Goal: Complete application form: Complete application form

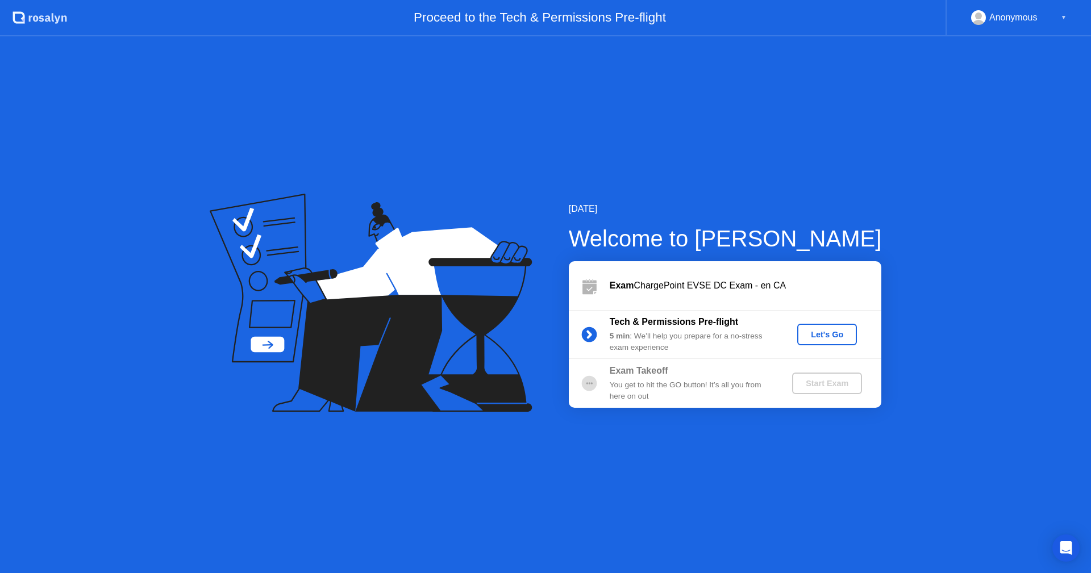
click at [826, 337] on div "Let's Go" at bounding box center [826, 334] width 51 height 9
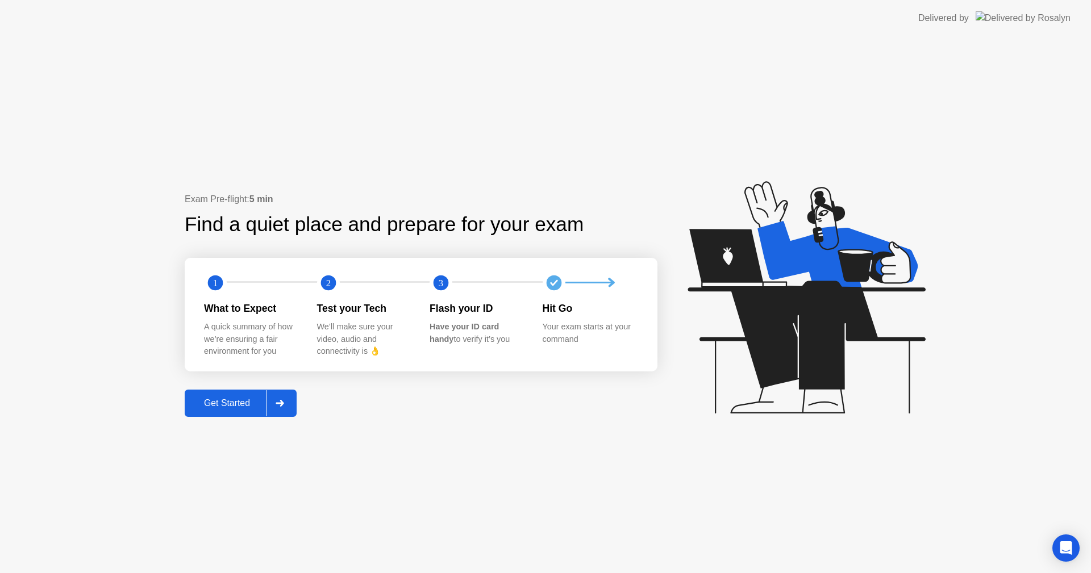
click at [236, 403] on div "Get Started" at bounding box center [227, 403] width 78 height 10
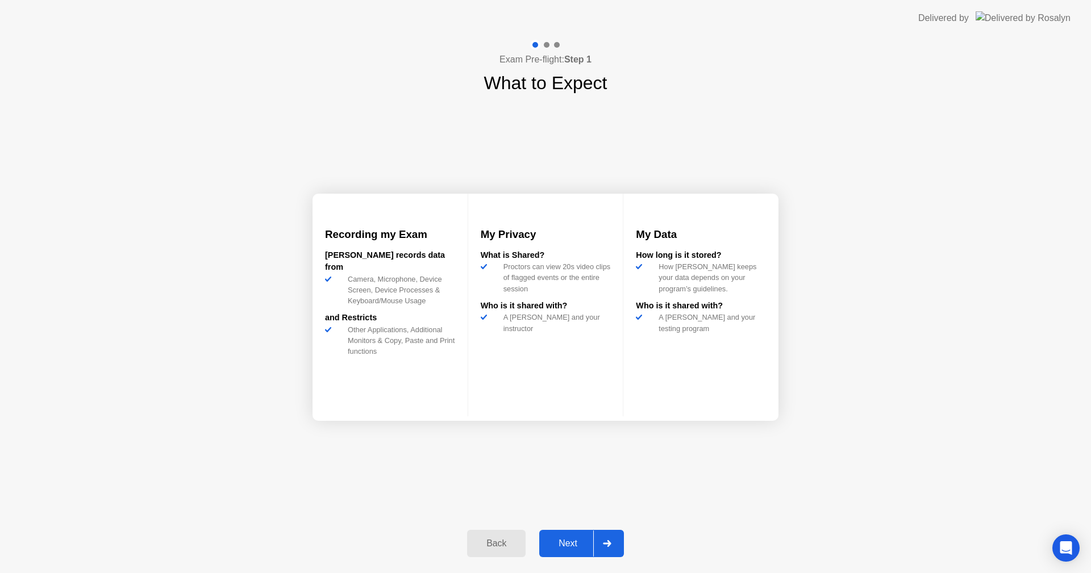
click at [580, 544] on div "Next" at bounding box center [567, 543] width 51 height 10
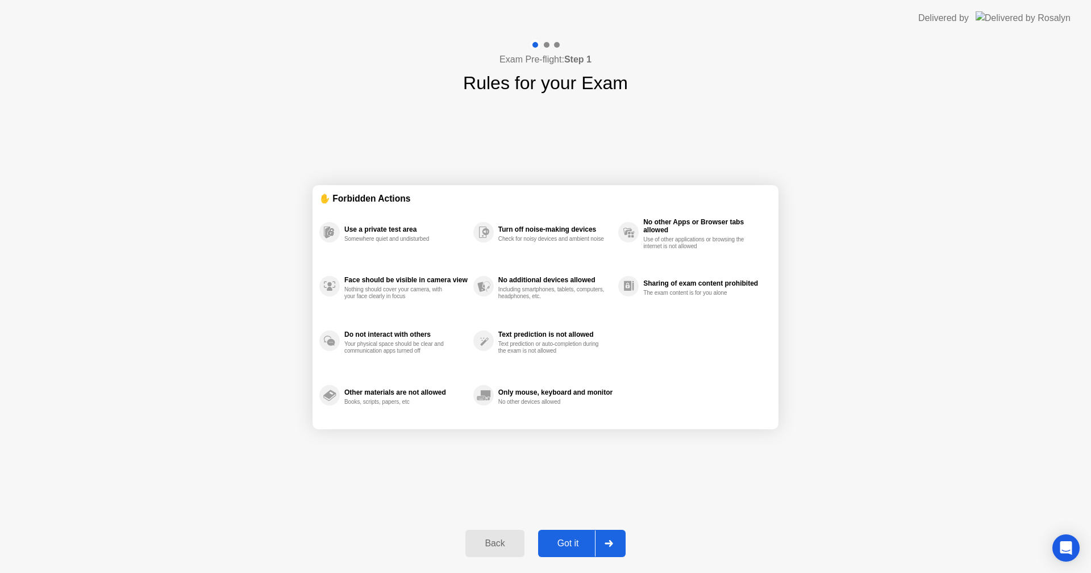
click at [580, 543] on div "Got it" at bounding box center [567, 543] width 53 height 10
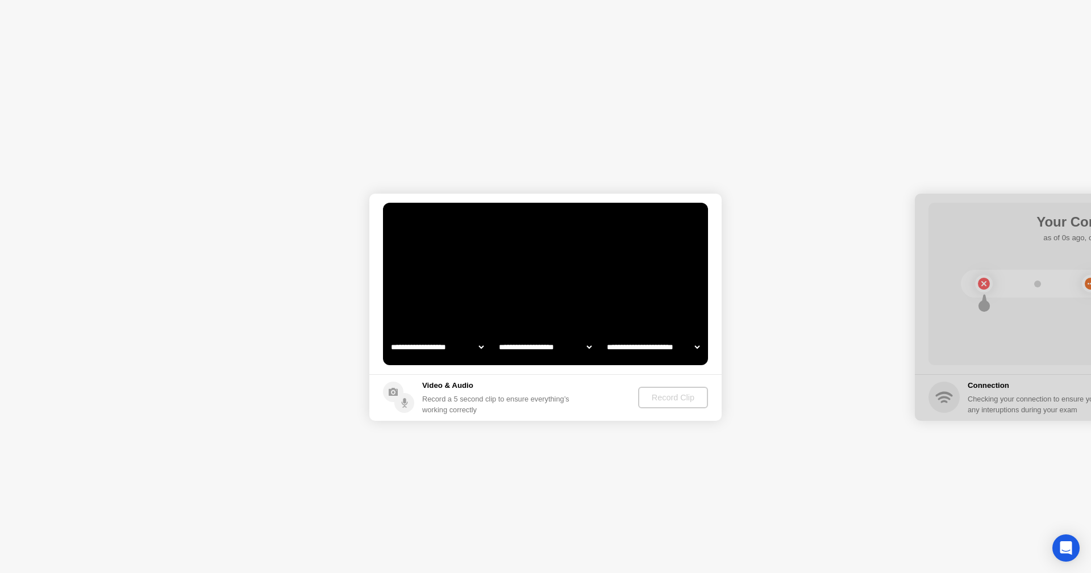
select select "**********"
select select "*******"
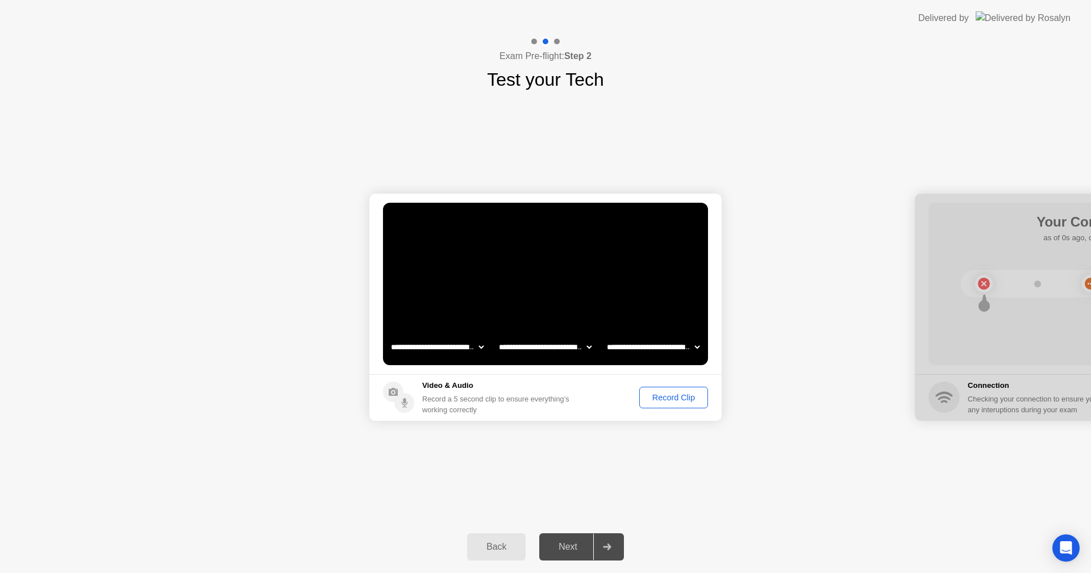
click at [678, 395] on div "Record Clip" at bounding box center [673, 397] width 61 height 9
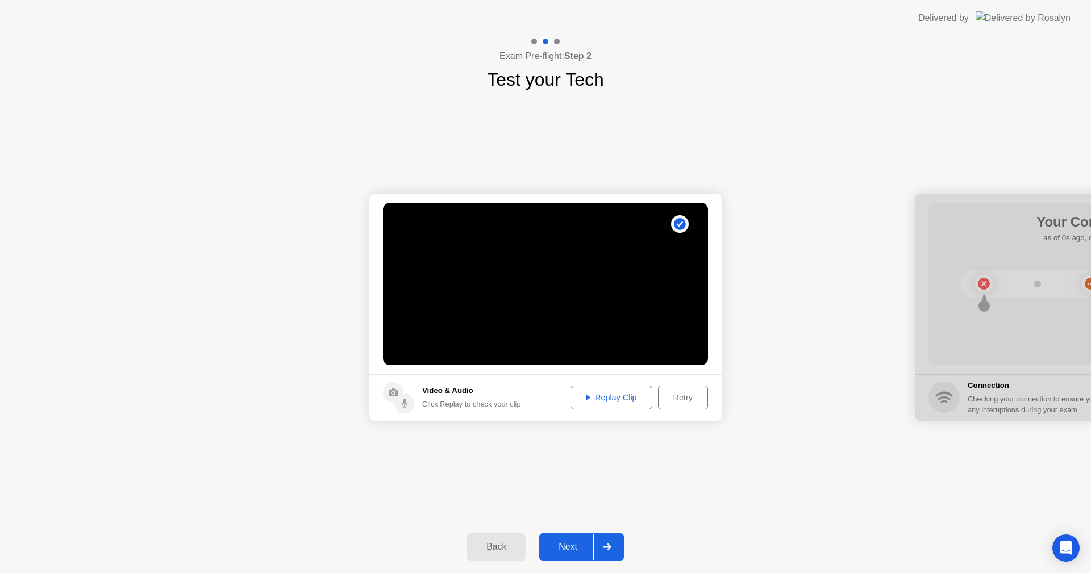
click at [623, 397] on div "Replay Clip" at bounding box center [611, 397] width 74 height 9
click at [403, 403] on circle at bounding box center [404, 404] width 20 height 20
click at [797, 465] on div "**********" at bounding box center [545, 307] width 1091 height 428
click at [617, 402] on div "Replay Clip" at bounding box center [611, 397] width 74 height 9
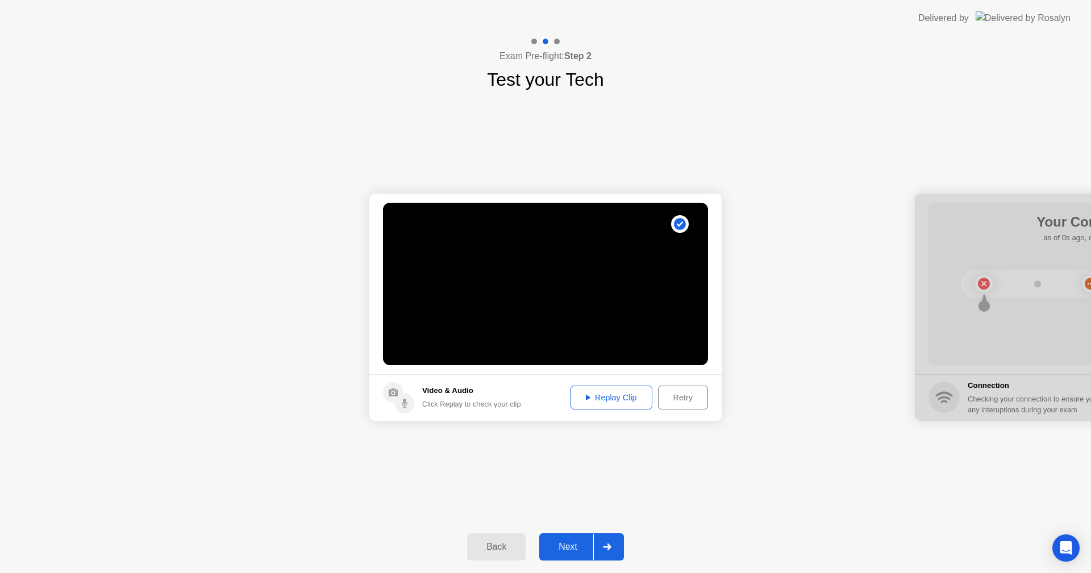
click at [611, 548] on icon at bounding box center [607, 547] width 9 height 7
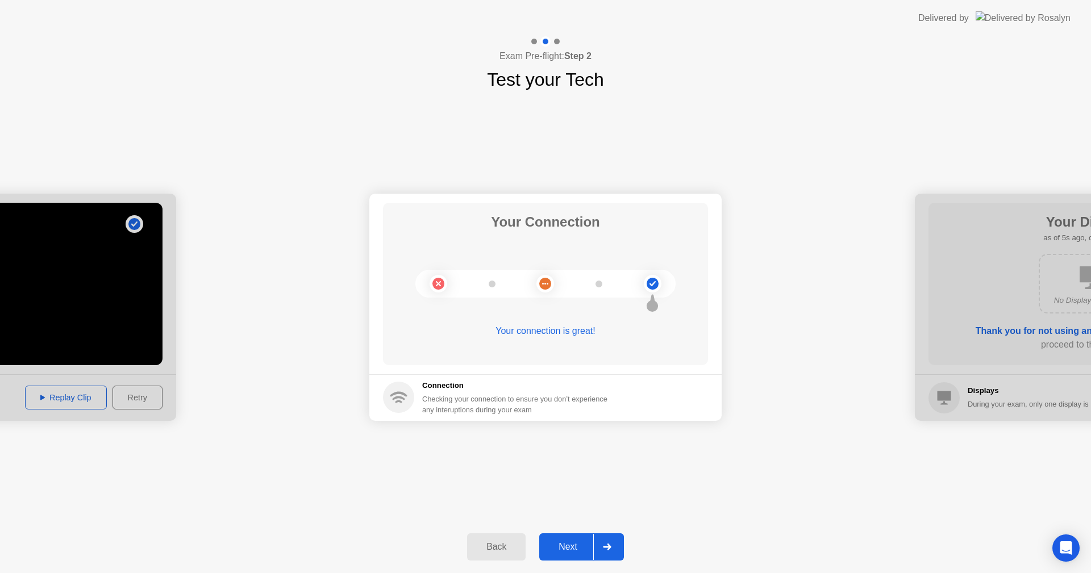
click at [603, 543] on div at bounding box center [606, 547] width 27 height 26
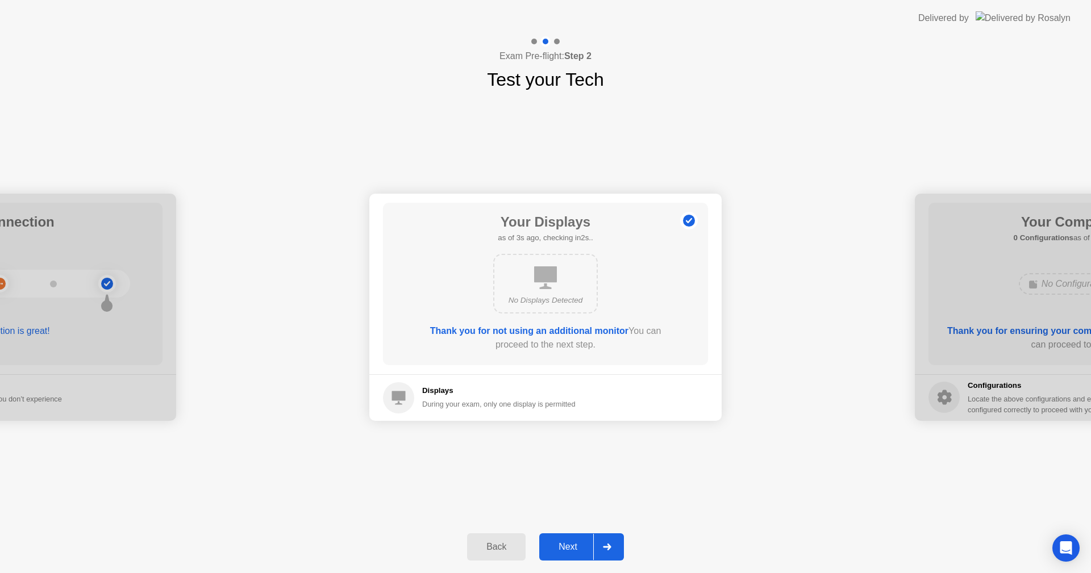
click at [611, 554] on div at bounding box center [606, 547] width 27 height 26
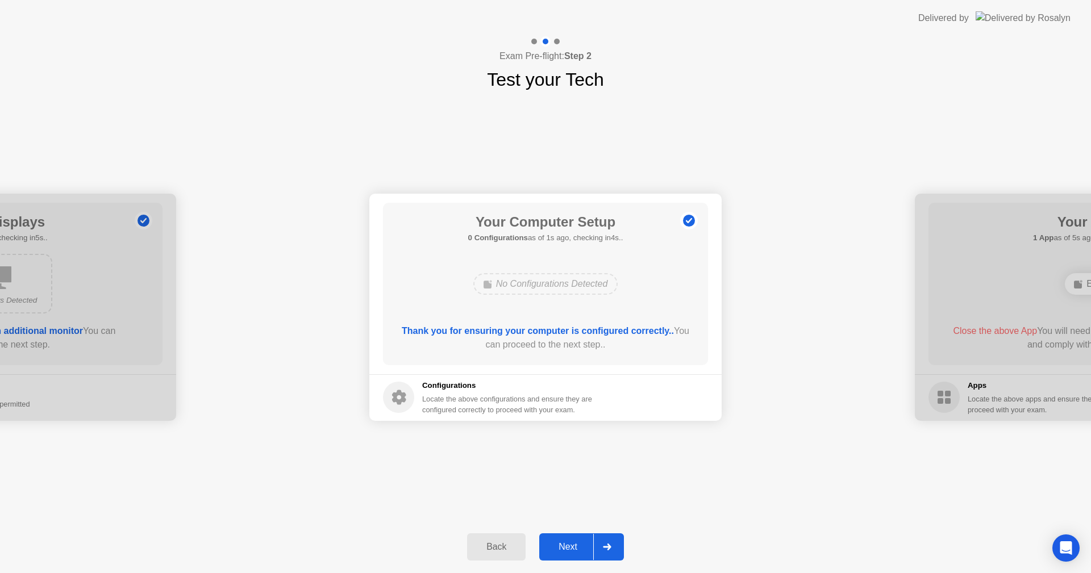
click at [551, 332] on b "Thank you for ensuring your computer is configured correctly.." at bounding box center [538, 331] width 272 height 10
click at [546, 287] on div "No Configurations Detected" at bounding box center [545, 284] width 145 height 22
click at [604, 549] on icon at bounding box center [607, 547] width 9 height 7
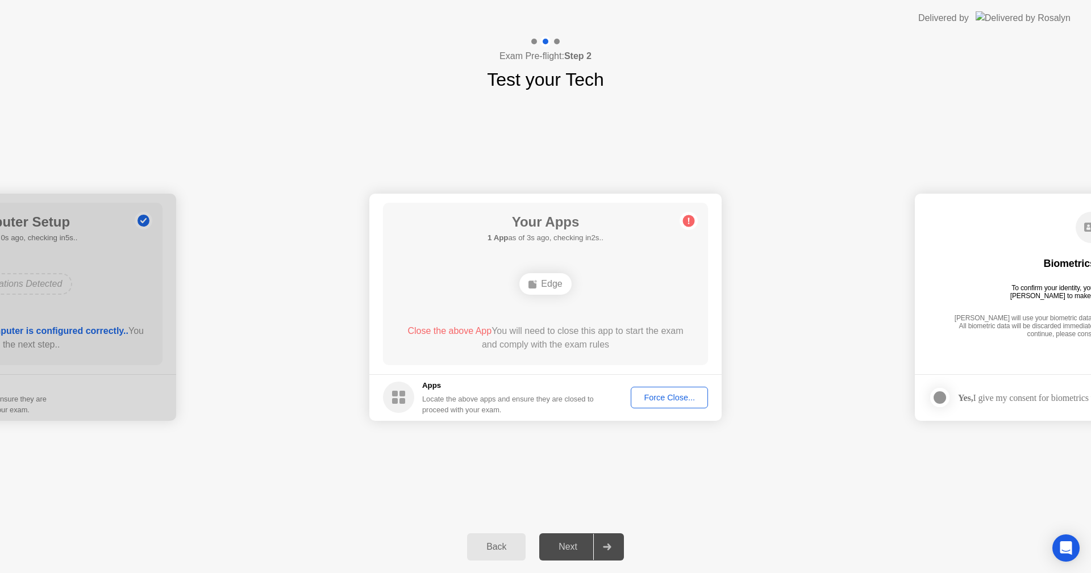
click at [671, 400] on div "Force Close..." at bounding box center [668, 397] width 69 height 9
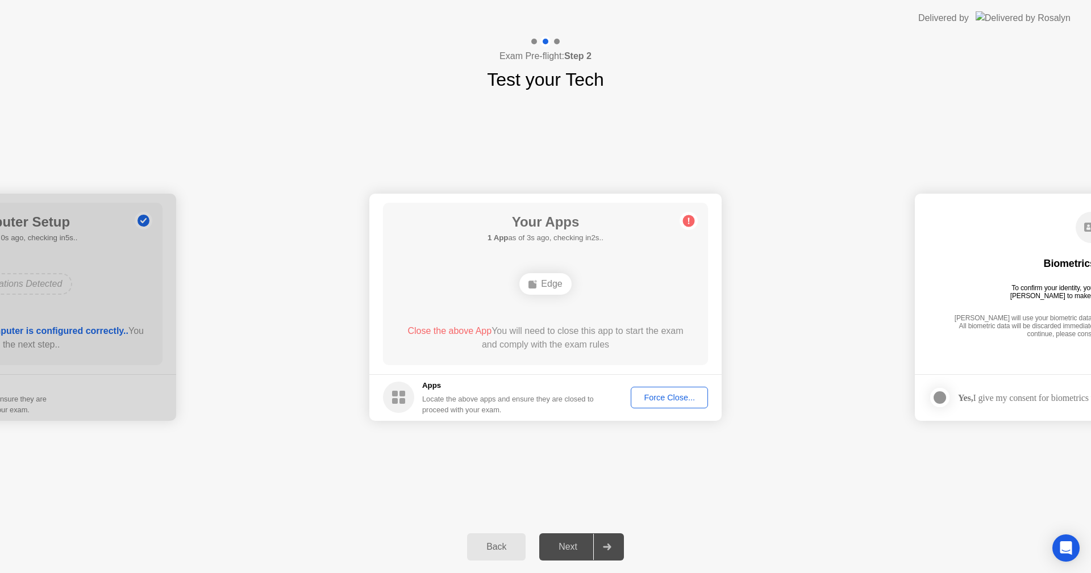
click at [676, 391] on button "Force Close..." at bounding box center [668, 398] width 77 height 22
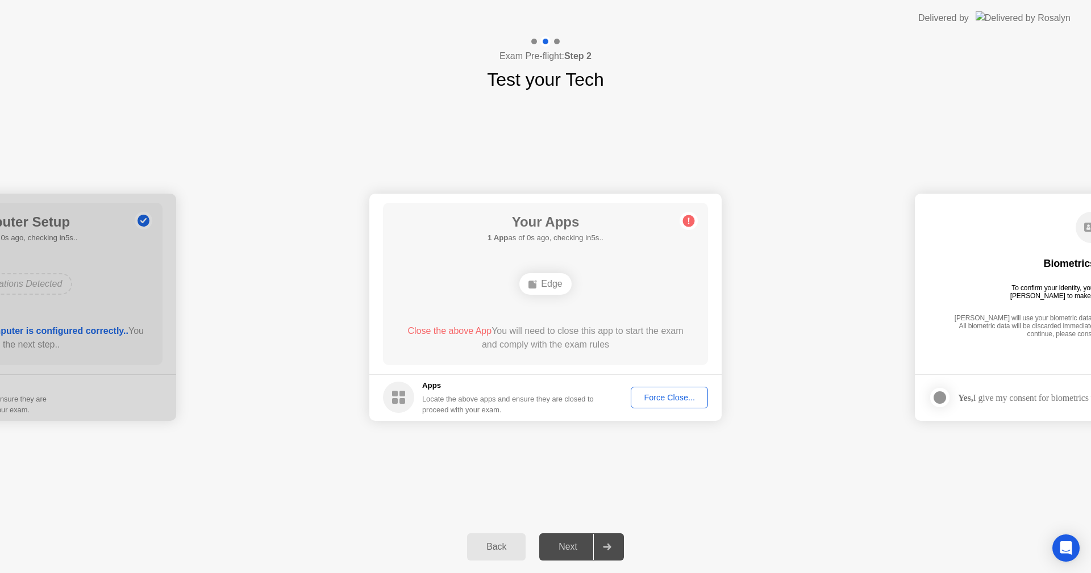
click at [554, 288] on div "Edge" at bounding box center [545, 284] width 52 height 22
click at [645, 393] on div "Force Close..." at bounding box center [668, 397] width 69 height 9
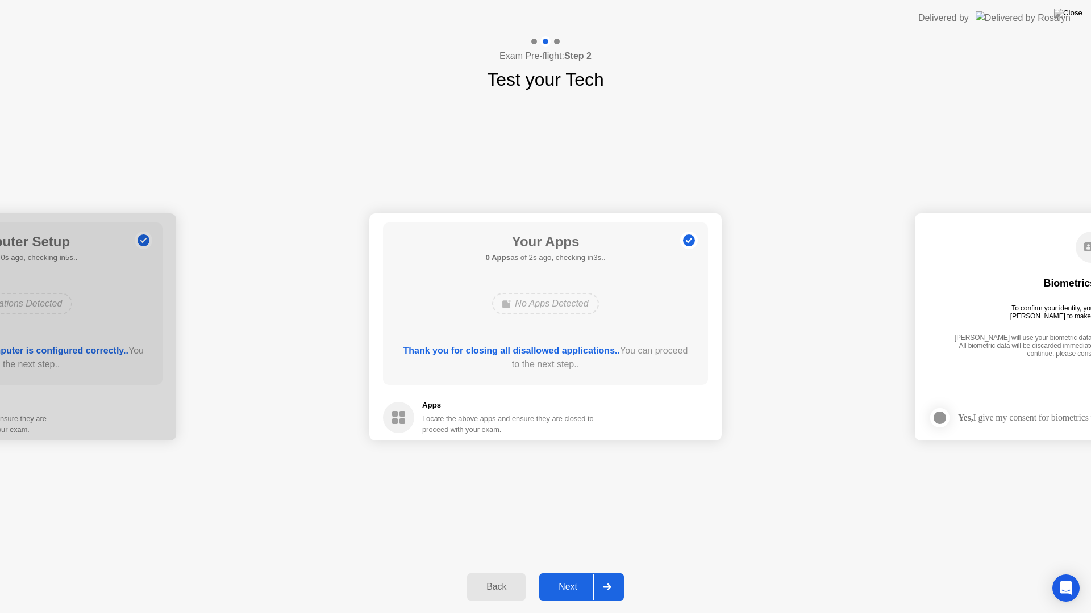
click at [587, 573] on div "Next" at bounding box center [567, 587] width 51 height 10
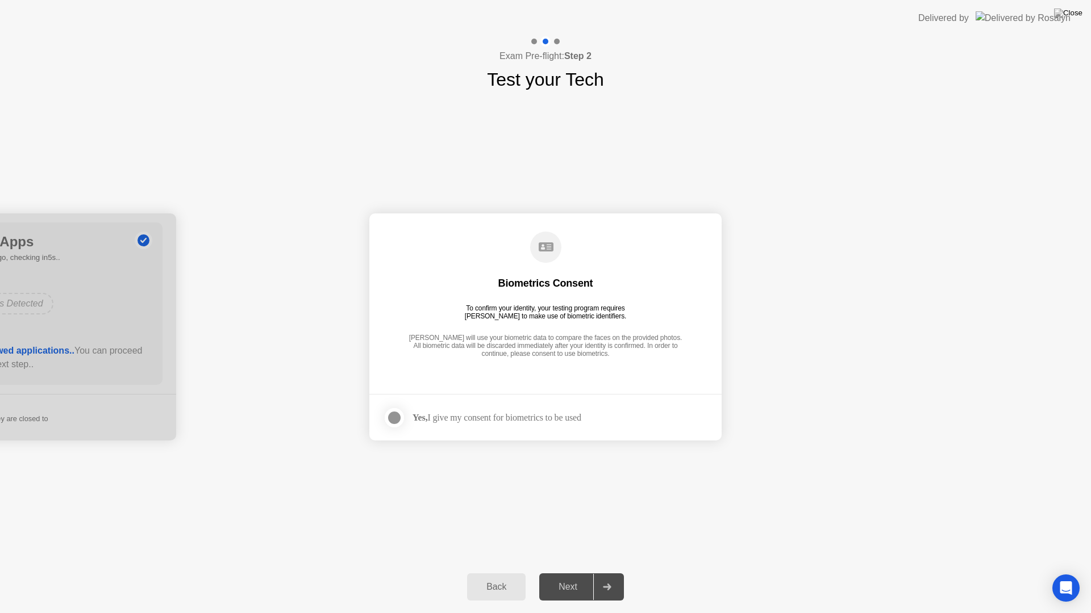
click at [398, 416] on div at bounding box center [394, 418] width 14 height 14
click at [591, 573] on div "Next" at bounding box center [567, 587] width 51 height 10
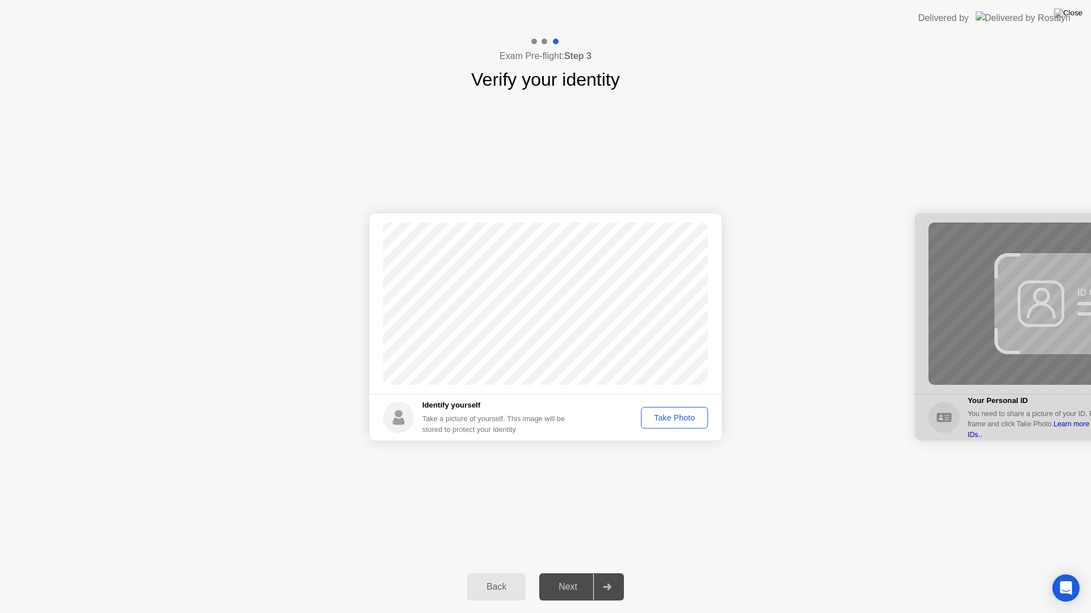
click at [680, 415] on div "Take Photo" at bounding box center [674, 417] width 59 height 9
click at [611, 573] on icon at bounding box center [607, 587] width 8 height 7
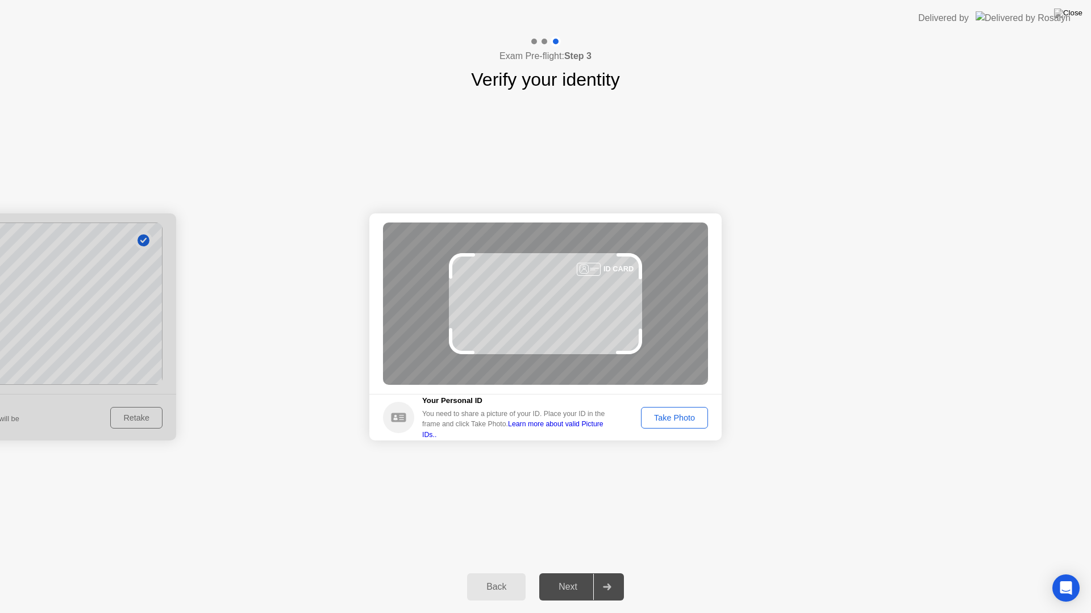
click at [677, 421] on div "Take Photo" at bounding box center [674, 417] width 59 height 9
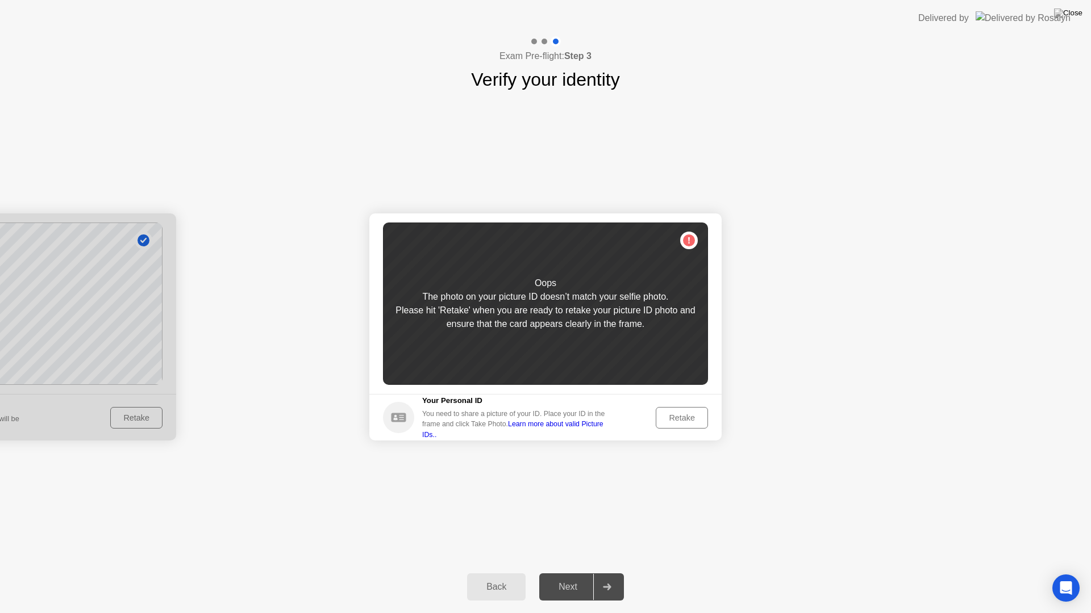
click at [686, 419] on div "Retake" at bounding box center [681, 417] width 44 height 9
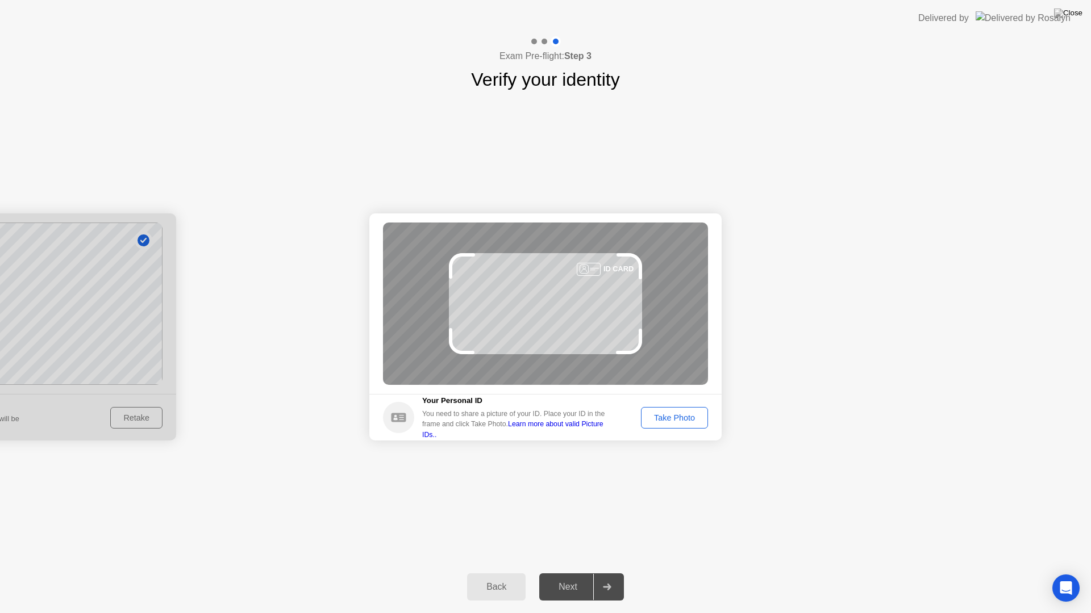
click at [690, 413] on div "Take Photo" at bounding box center [674, 417] width 59 height 9
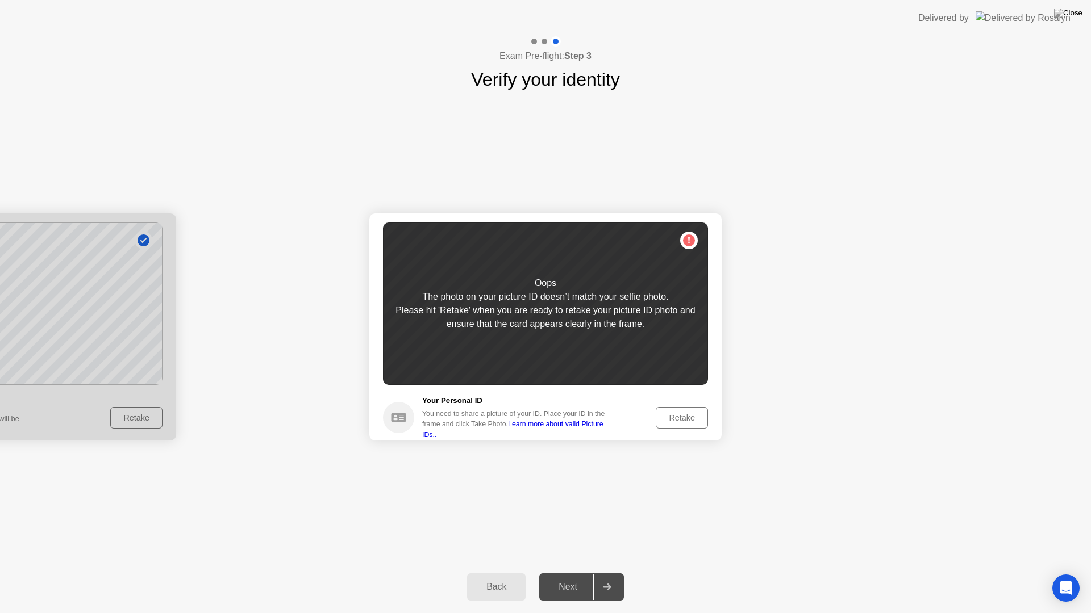
click at [682, 413] on div "Retake" at bounding box center [681, 417] width 44 height 9
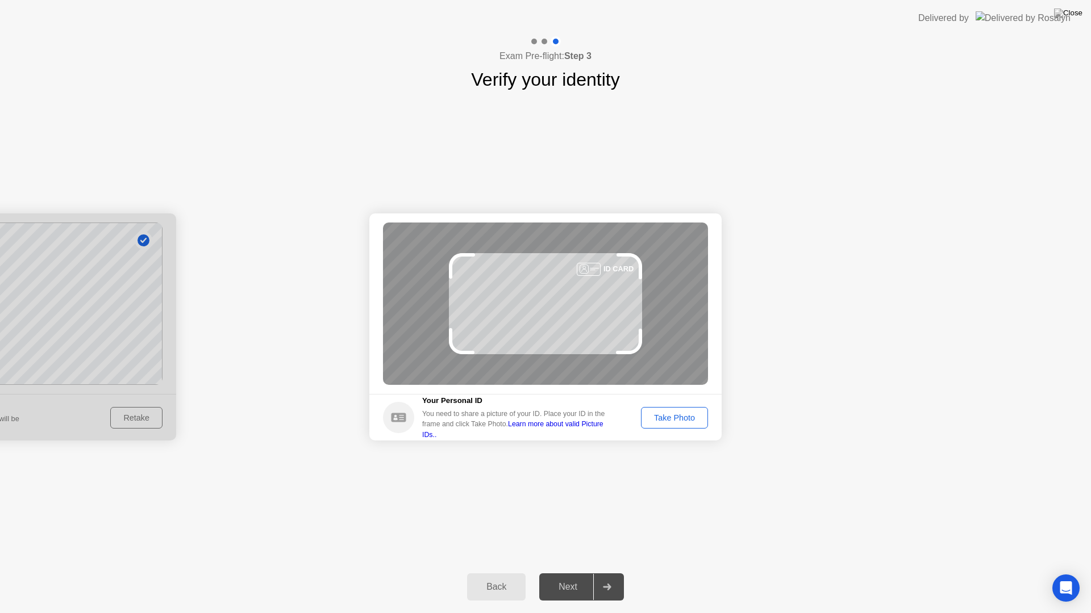
click at [500, 573] on div "Back" at bounding box center [496, 587] width 52 height 10
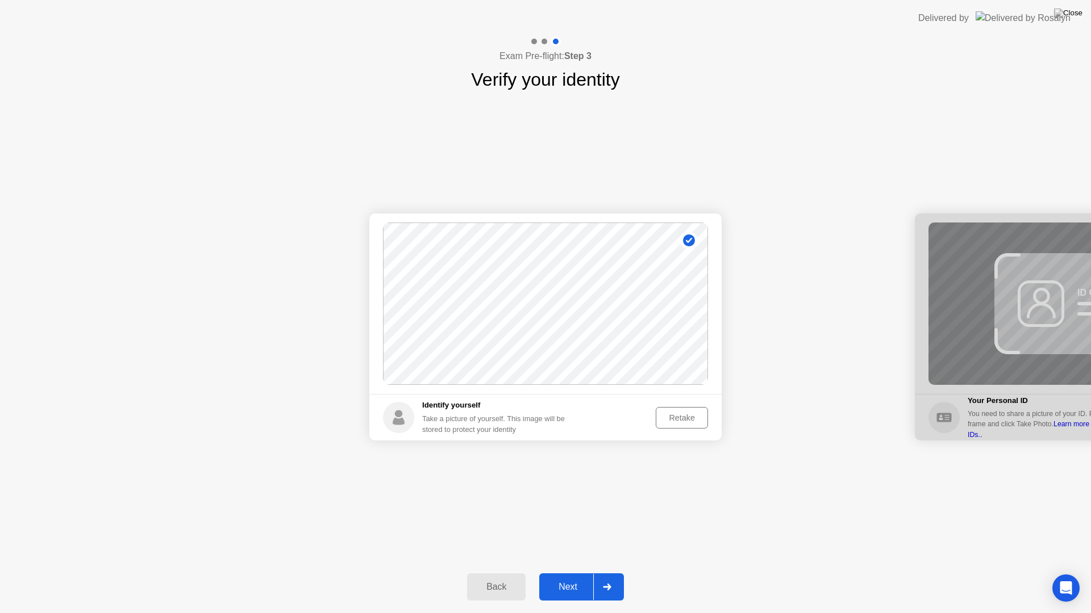
click at [691, 421] on div "Retake" at bounding box center [681, 417] width 44 height 9
click at [675, 419] on div "Take Photo" at bounding box center [674, 417] width 59 height 9
click at [675, 419] on div "Retake" at bounding box center [681, 417] width 44 height 9
click at [675, 419] on div "Take Photo" at bounding box center [674, 417] width 59 height 9
click at [584, 573] on button "Next" at bounding box center [581, 587] width 85 height 27
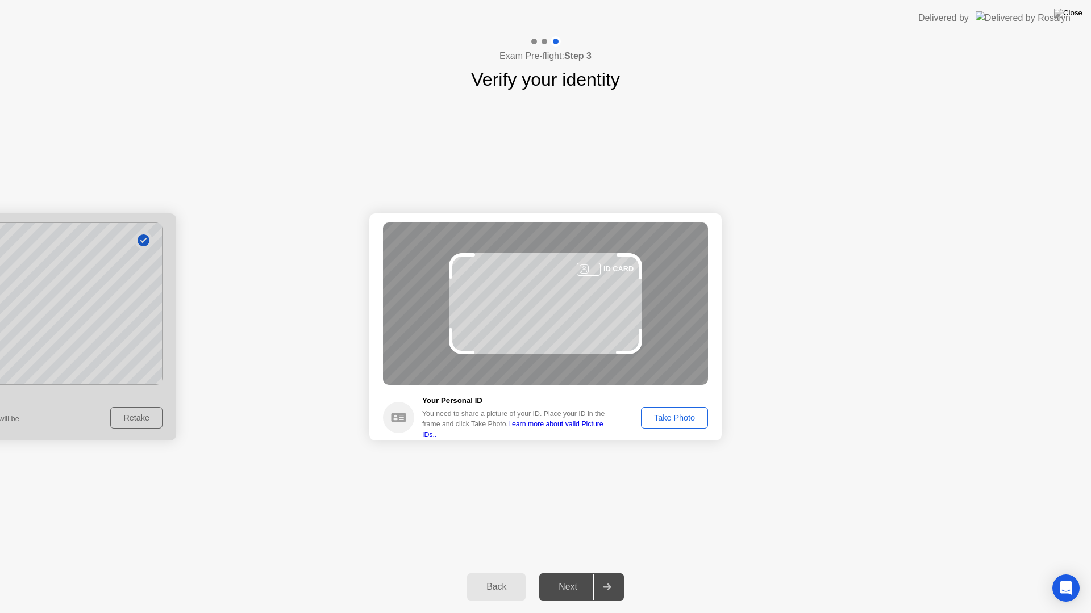
click at [676, 421] on div "Take Photo" at bounding box center [674, 417] width 59 height 9
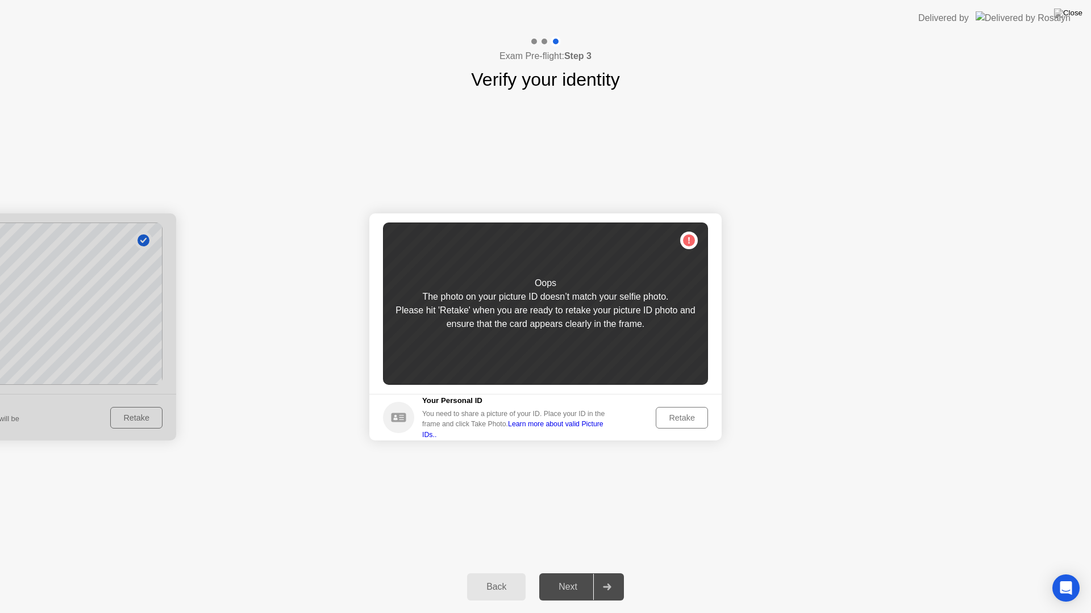
click at [597, 429] on link "Learn more about valid Picture IDs.." at bounding box center [512, 429] width 181 height 18
click at [396, 420] on circle at bounding box center [398, 417] width 31 height 31
click at [684, 413] on div "Retake" at bounding box center [681, 417] width 44 height 9
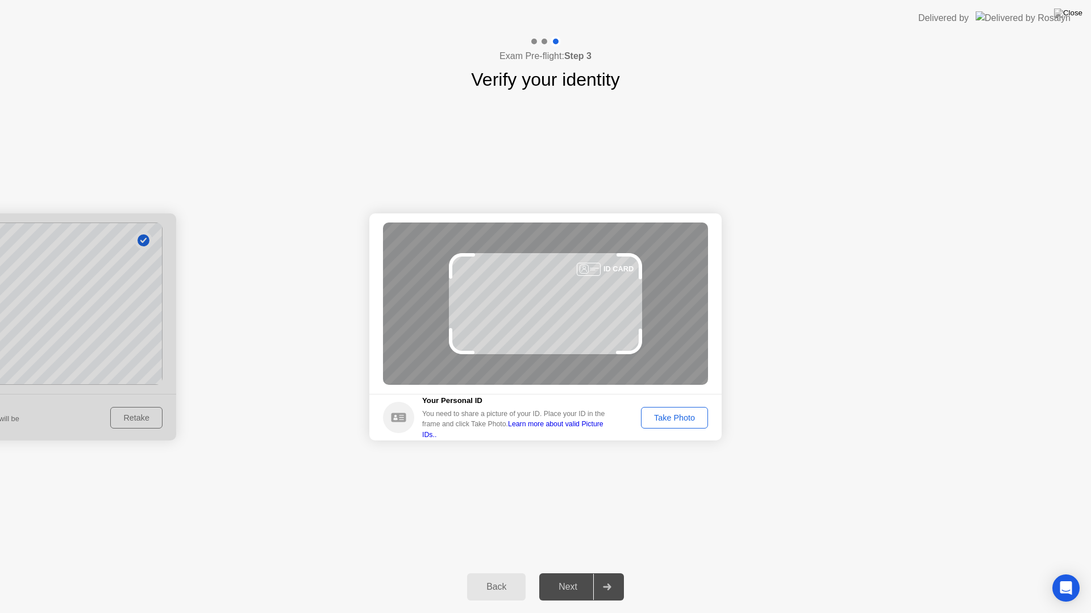
click at [705, 410] on button "Take Photo" at bounding box center [674, 418] width 67 height 22
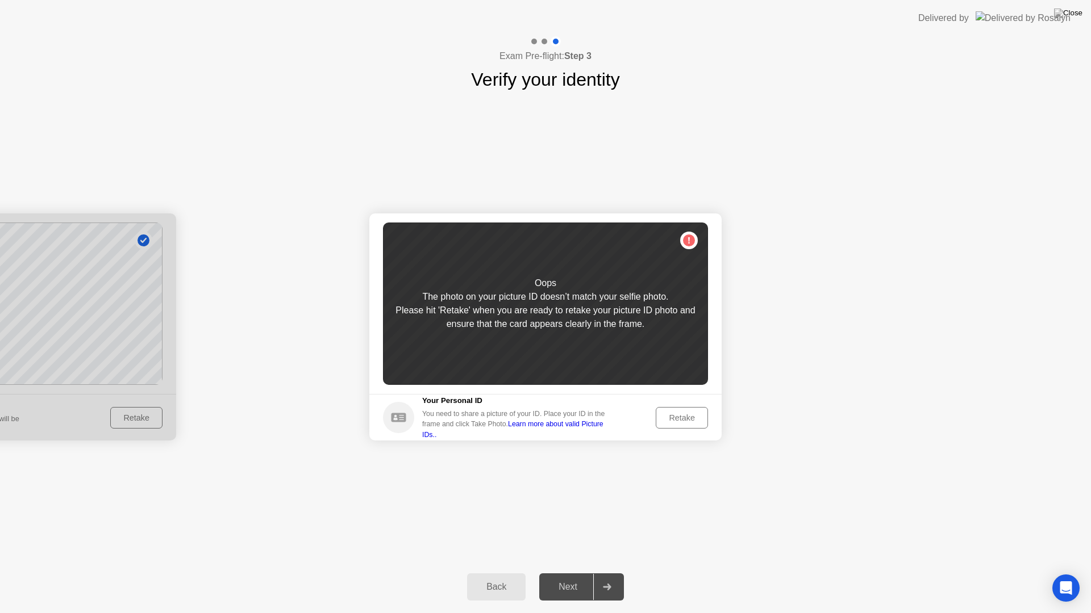
click at [672, 419] on div "Retake" at bounding box center [681, 417] width 44 height 9
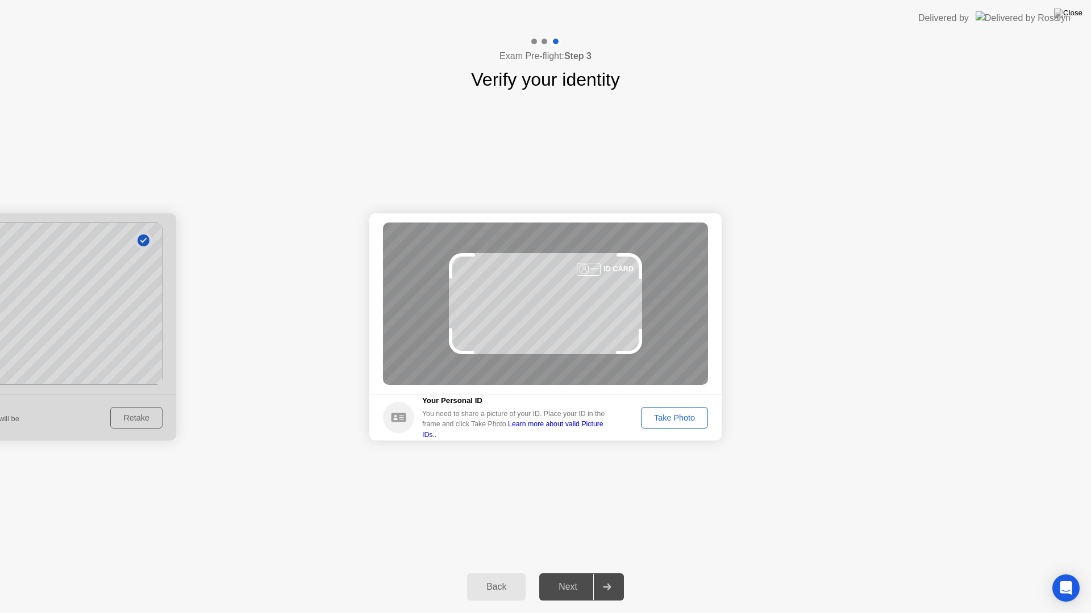
click at [674, 420] on div "Take Photo" at bounding box center [674, 417] width 59 height 9
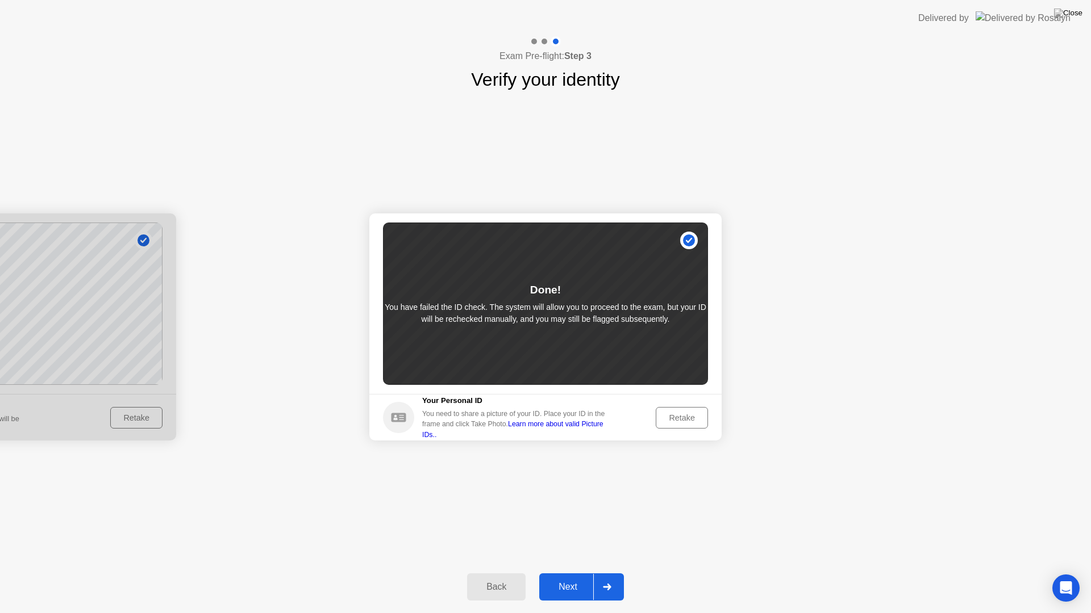
click at [609, 573] on div at bounding box center [606, 587] width 27 height 26
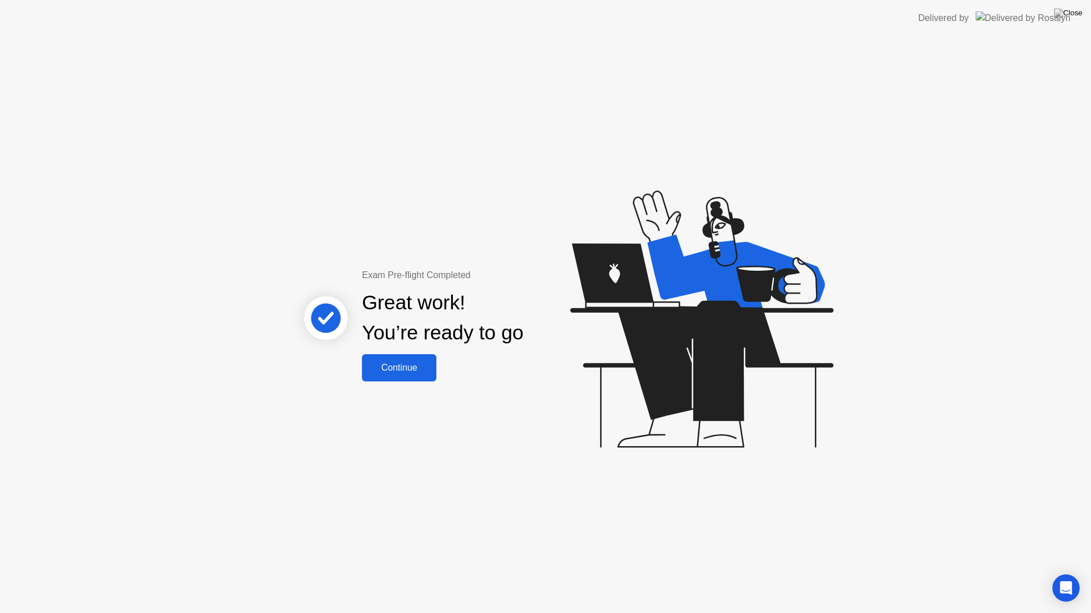
click at [408, 363] on div "Continue" at bounding box center [399, 368] width 68 height 10
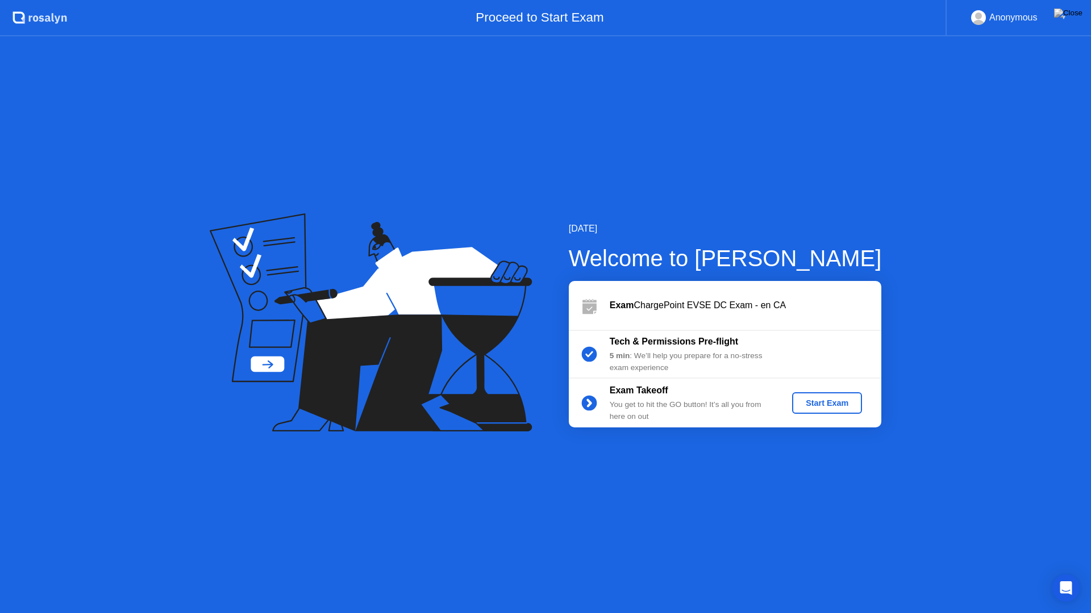
click at [817, 404] on div "Start Exam" at bounding box center [826, 403] width 61 height 9
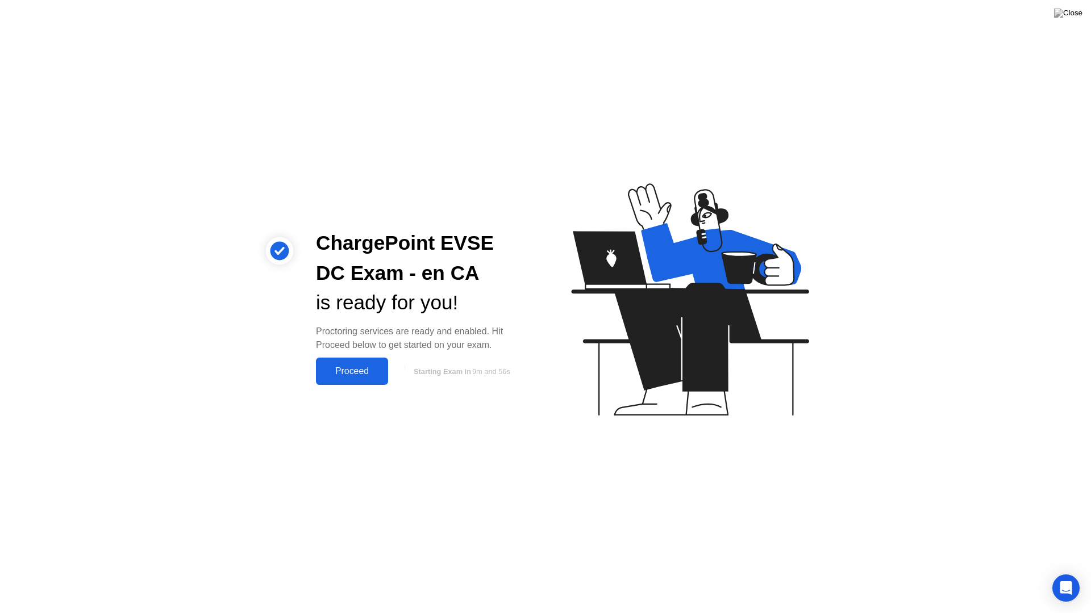
click at [374, 374] on div "Proceed" at bounding box center [351, 371] width 65 height 10
